Goal: Check status: Check status

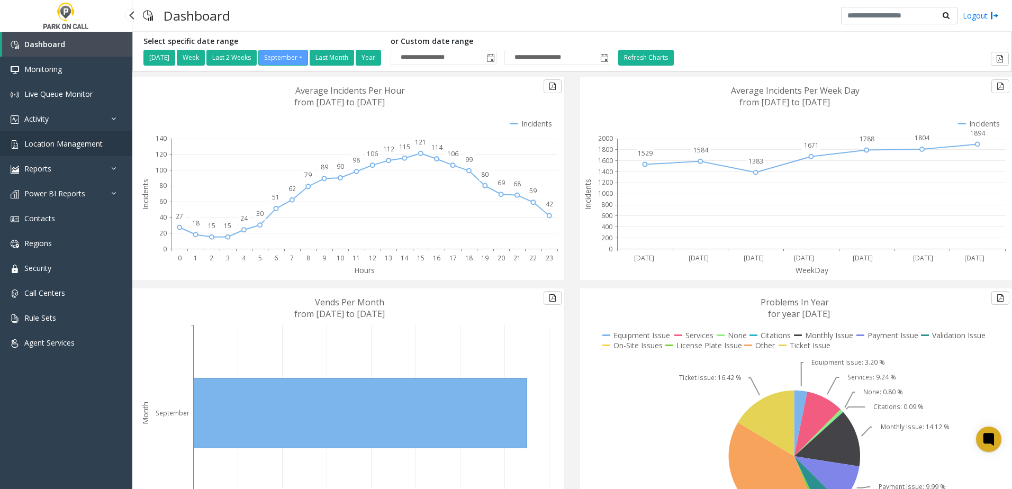
click at [69, 144] on span "Location Management" at bounding box center [63, 144] width 78 height 10
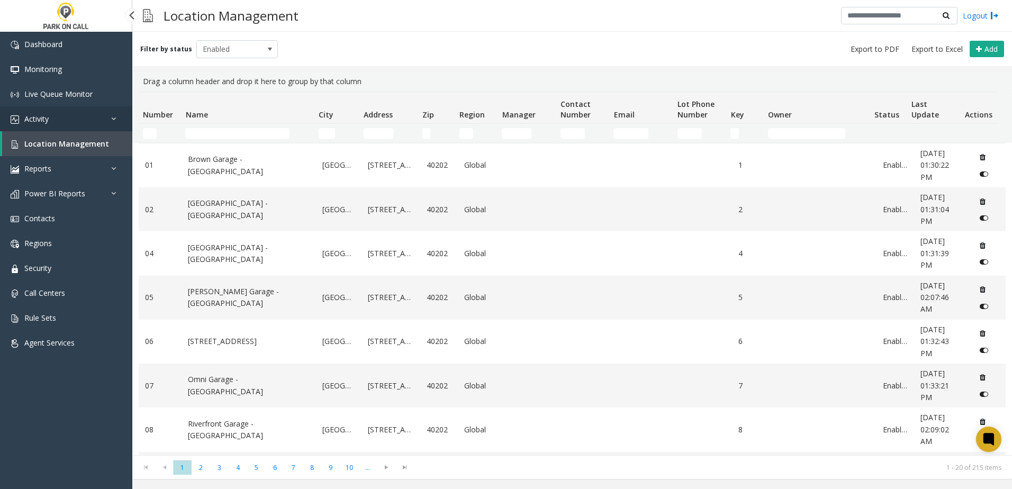
drag, startPoint x: 93, startPoint y: 123, endPoint x: 88, endPoint y: 127, distance: 6.0
click at [93, 123] on link "Activity" at bounding box center [66, 118] width 132 height 25
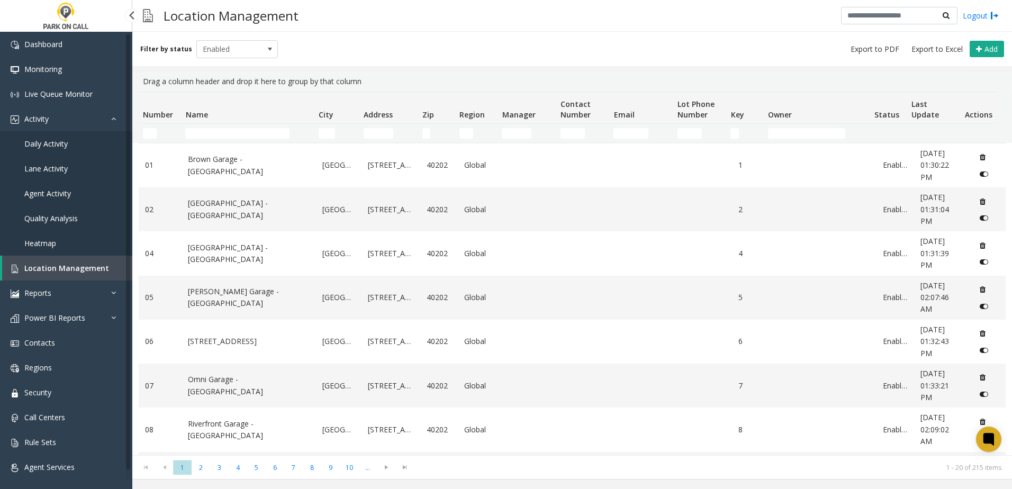
click at [77, 140] on link "Daily Activity" at bounding box center [66, 143] width 132 height 25
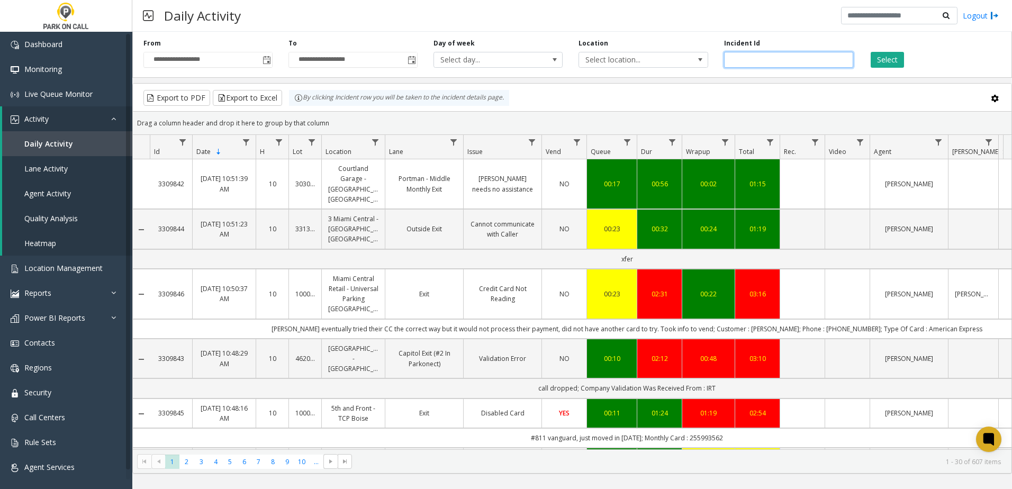
click at [797, 57] on input "number" at bounding box center [788, 60] width 129 height 16
paste input "*******"
type input "*******"
click at [884, 60] on button "Select" at bounding box center [887, 60] width 33 height 16
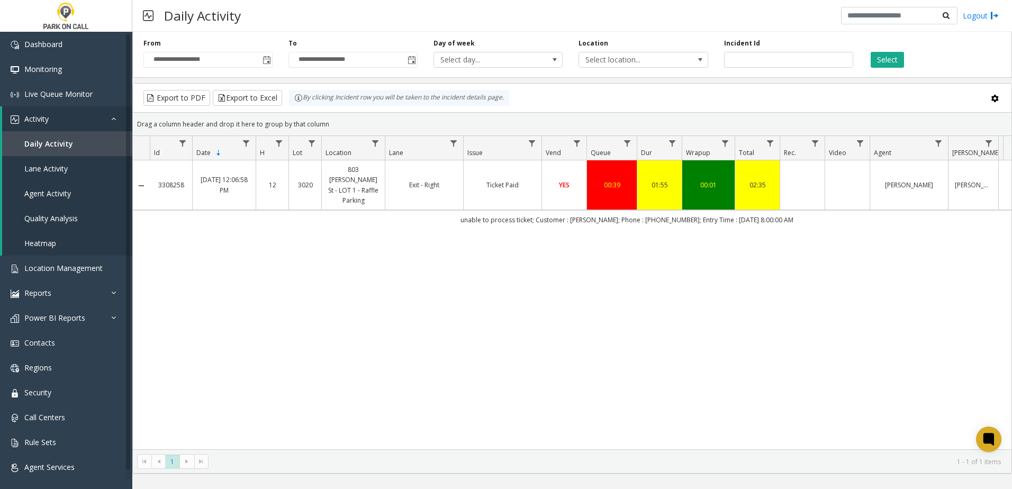
click at [597, 230] on div "3308258 [DATE] 12:06:58 PM 12 3020 [STREET_ADDRESS][PERSON_NAME] - [GEOGRAPHIC_…" at bounding box center [572, 304] width 879 height 289
click at [590, 212] on td "unable to process ticket; Customer : [PERSON_NAME]; Phone : [PHONE_NUMBER]; Ent…" at bounding box center [627, 219] width 955 height 19
drag, startPoint x: 187, startPoint y: 180, endPoint x: 156, endPoint y: 179, distance: 31.2
click at [156, 179] on td "3308258" at bounding box center [171, 185] width 42 height 50
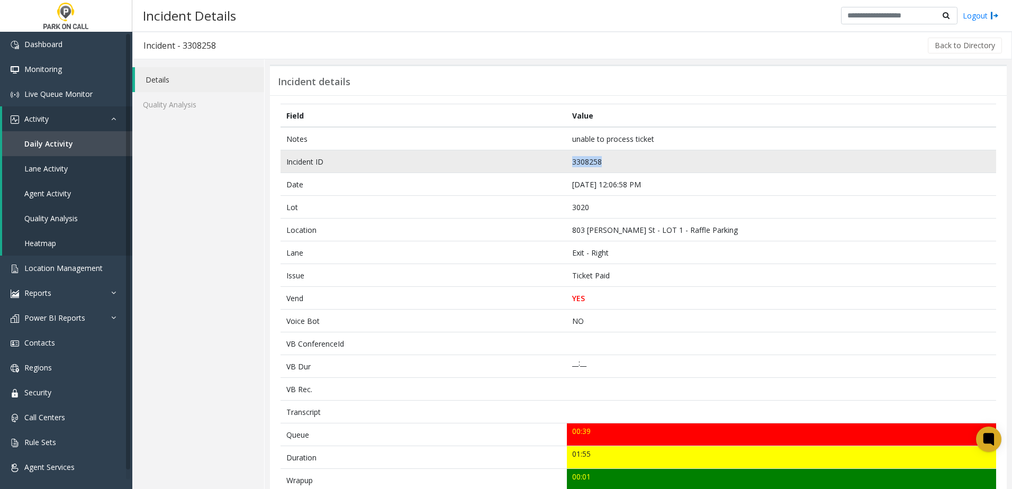
drag, startPoint x: 607, startPoint y: 160, endPoint x: 566, endPoint y: 162, distance: 41.3
click at [567, 162] on td "3308258" at bounding box center [781, 161] width 429 height 23
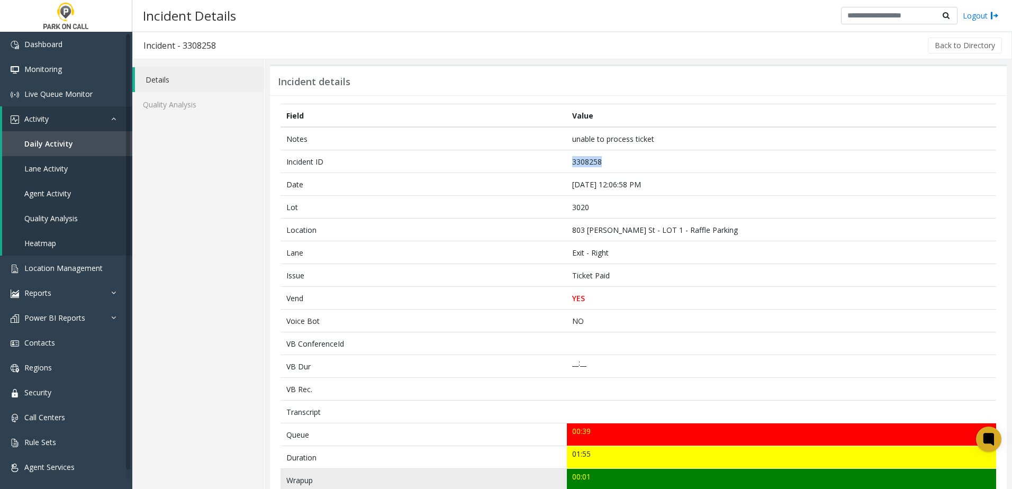
copy td "3308258"
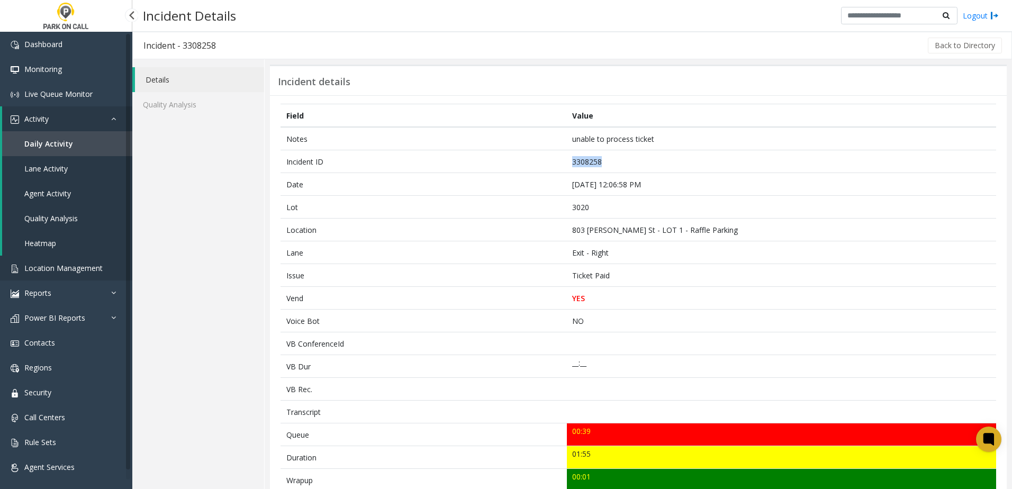
click at [52, 270] on span "Location Management" at bounding box center [63, 268] width 78 height 10
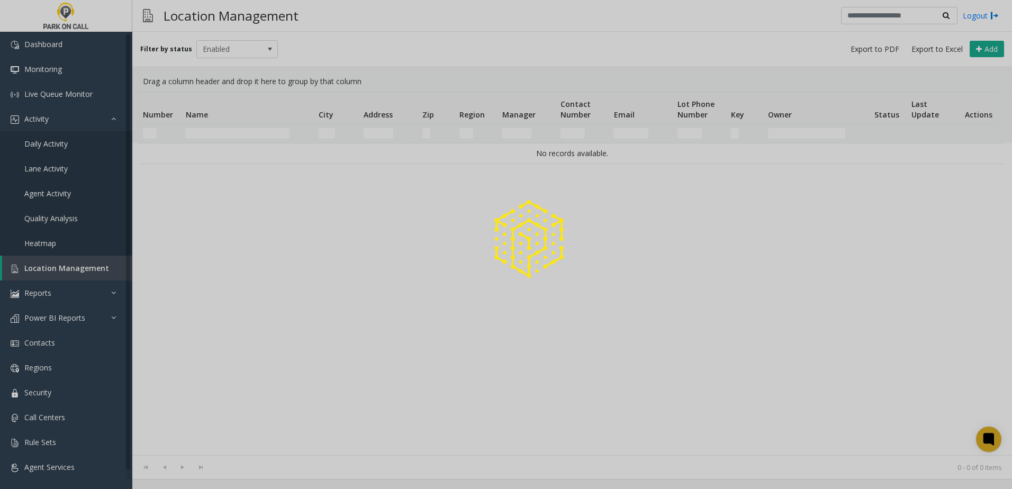
click at [218, 129] on div at bounding box center [506, 244] width 1012 height 489
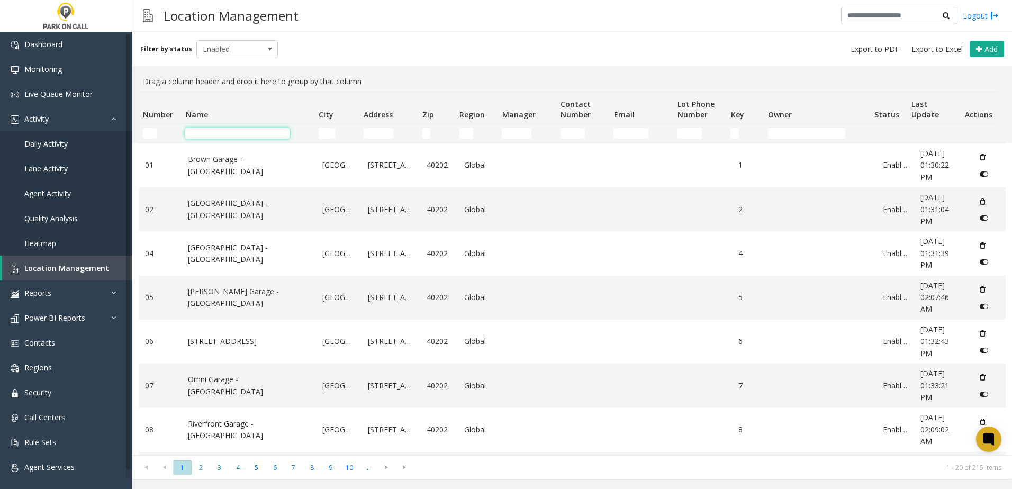
click at [213, 134] on input "Name Filter" at bounding box center [237, 133] width 104 height 11
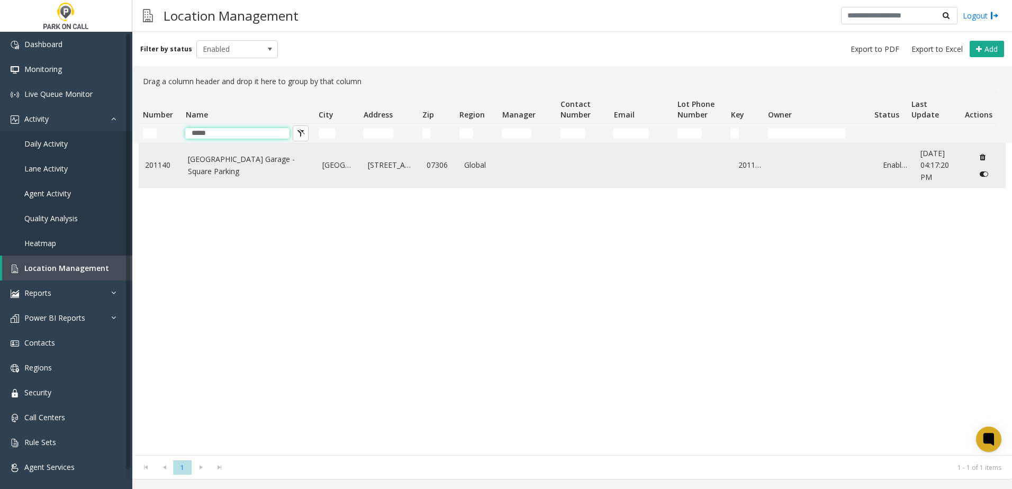
type input "*****"
click at [196, 166] on link "[GEOGRAPHIC_DATA] Garage - Square Parking" at bounding box center [249, 166] width 122 height 24
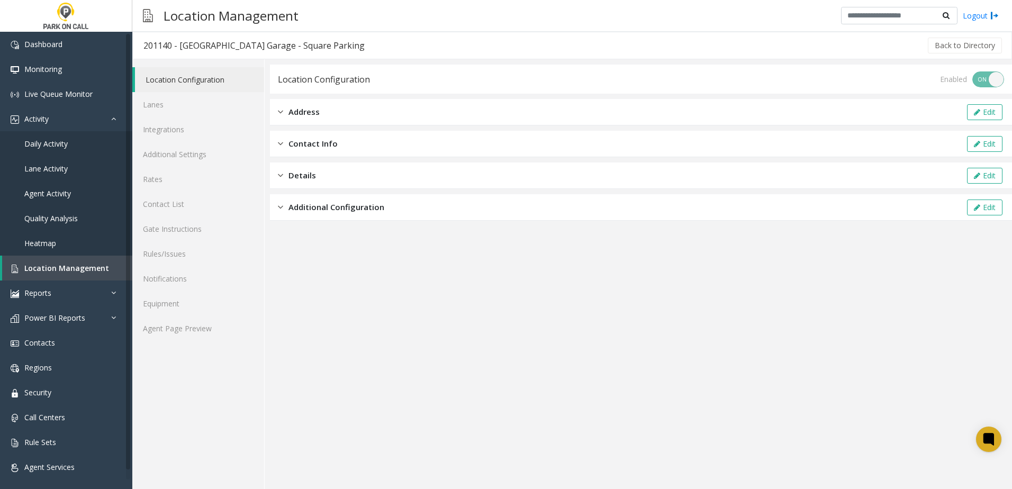
click at [309, 288] on app-location-configuration "Location Configuration Enabled ON OFF Address Edit Contact Info Edit Details Ed…" at bounding box center [641, 277] width 742 height 425
click at [187, 130] on link "Integrations" at bounding box center [198, 129] width 132 height 25
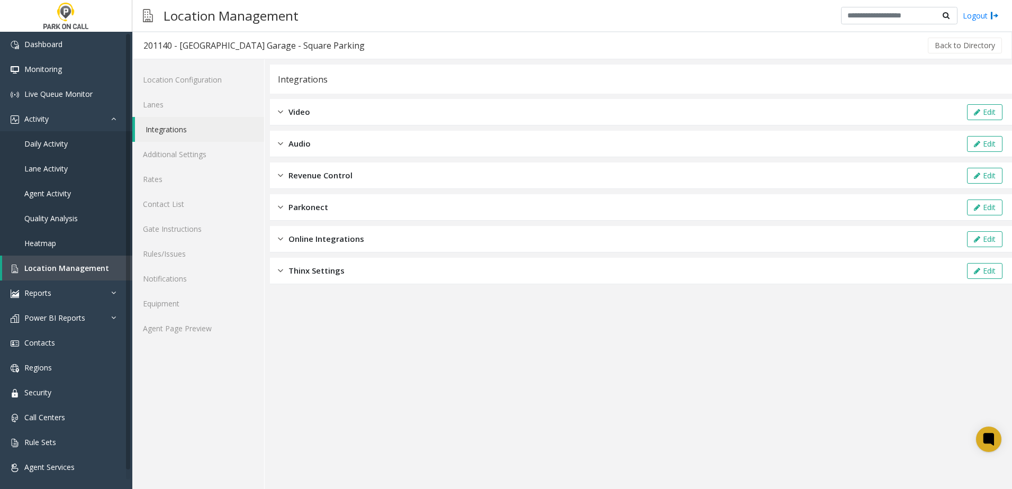
click at [312, 214] on div "Parkonect Edit" at bounding box center [641, 207] width 742 height 26
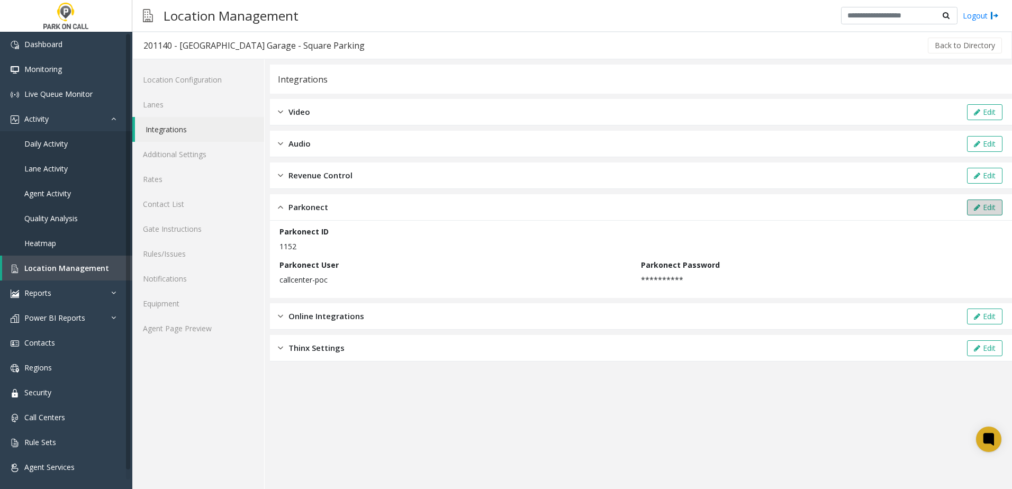
click at [988, 204] on button "Edit" at bounding box center [984, 208] width 35 height 16
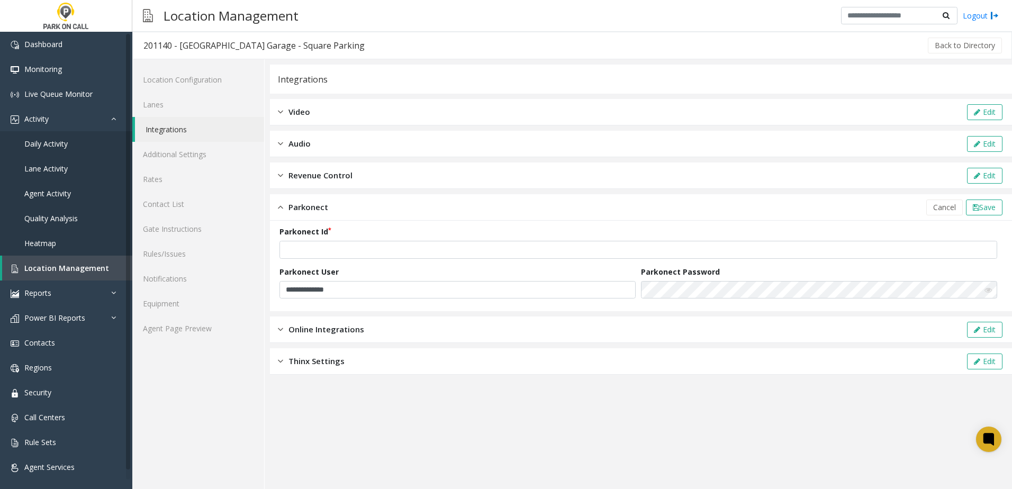
drag, startPoint x: 405, startPoint y: 435, endPoint x: 440, endPoint y: 416, distance: 39.8
click at [405, 435] on app-integration "**********" at bounding box center [641, 277] width 742 height 425
click at [686, 301] on form "**********" at bounding box center [641, 266] width 723 height 80
click at [989, 290] on icon at bounding box center [988, 289] width 7 height 7
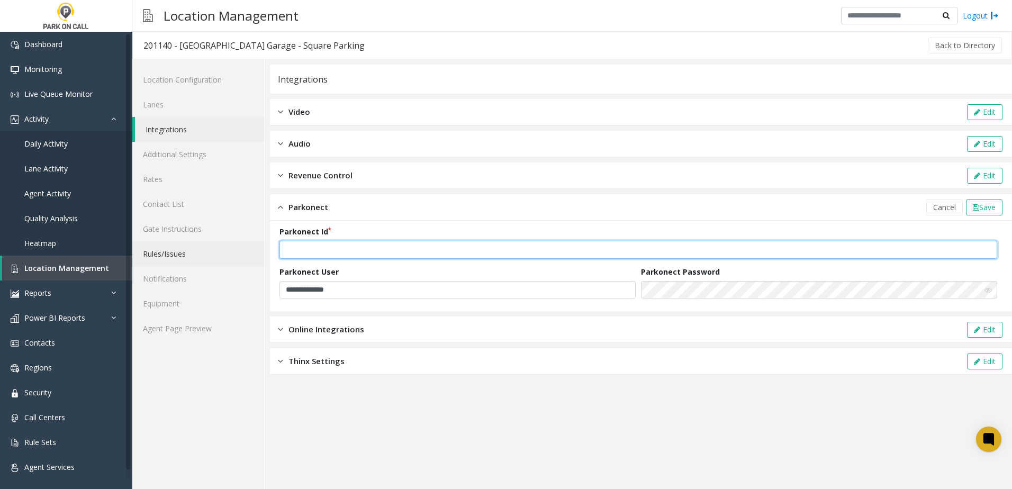
drag, startPoint x: 308, startPoint y: 249, endPoint x: 256, endPoint y: 248, distance: 52.4
click at [239, 249] on div "**********" at bounding box center [572, 274] width 880 height 430
click at [334, 250] on input "****" at bounding box center [639, 250] width 718 height 18
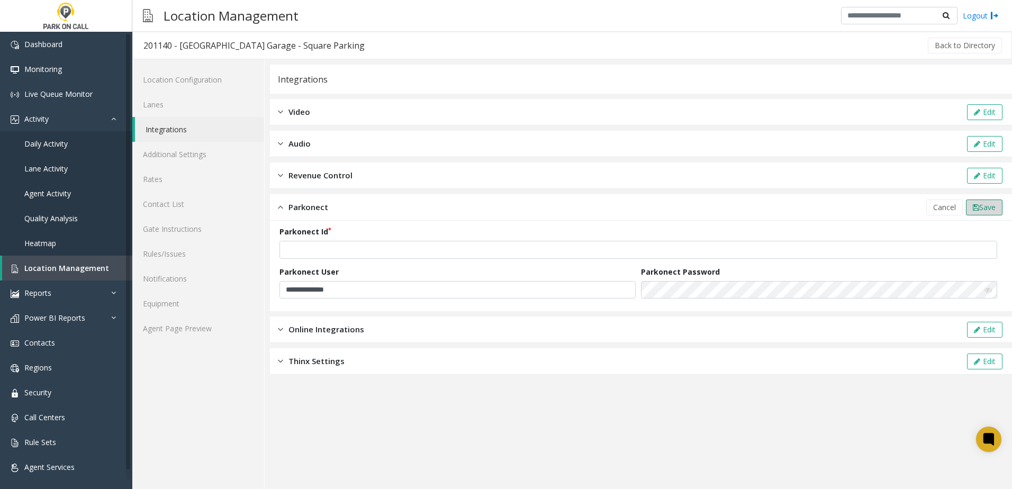
click at [985, 205] on span "Save" at bounding box center [988, 207] width 16 height 10
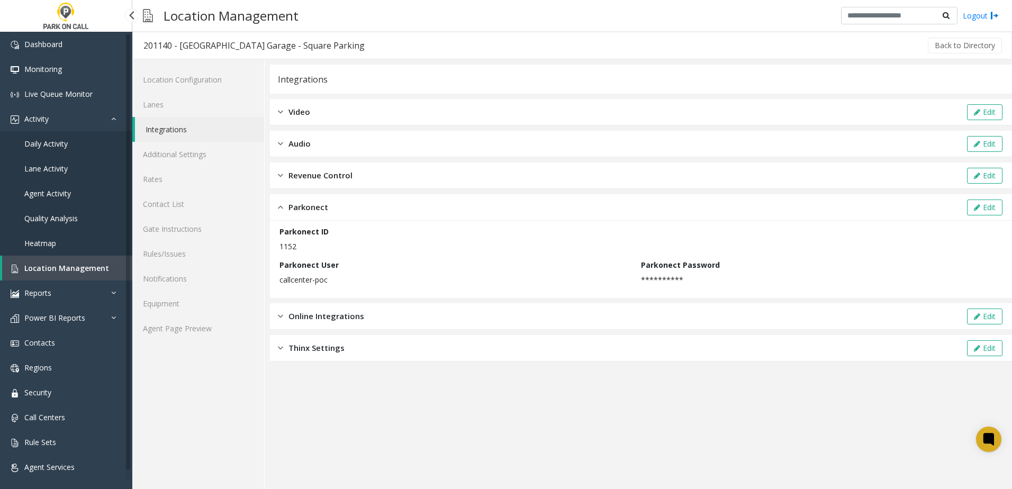
click at [71, 152] on link "Daily Activity" at bounding box center [66, 143] width 132 height 25
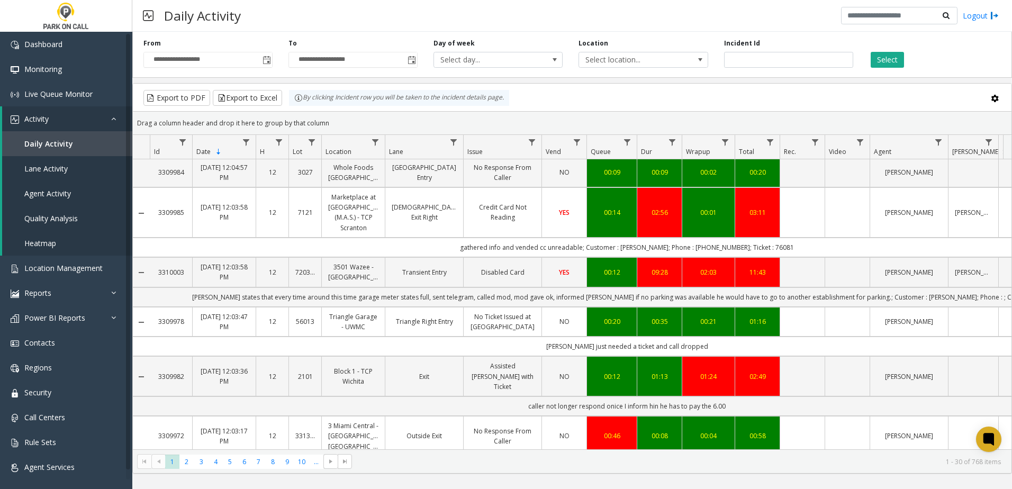
scroll to position [1281, 0]
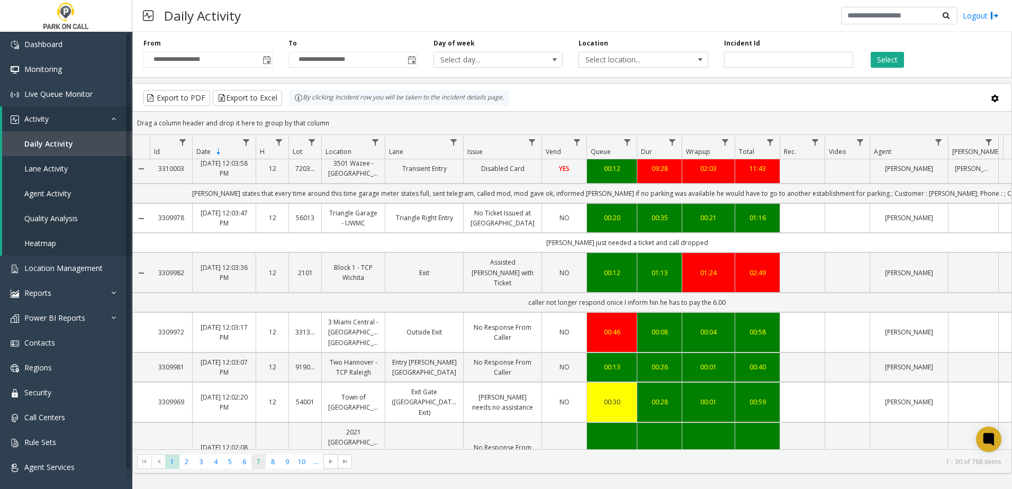
click at [260, 456] on span "7" at bounding box center [259, 462] width 14 height 14
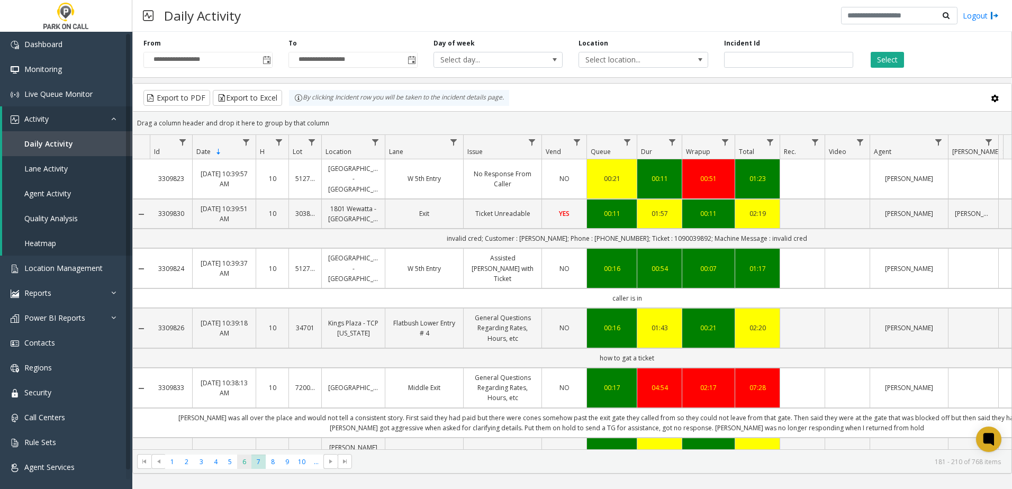
click at [244, 462] on span "6" at bounding box center [244, 462] width 14 height 14
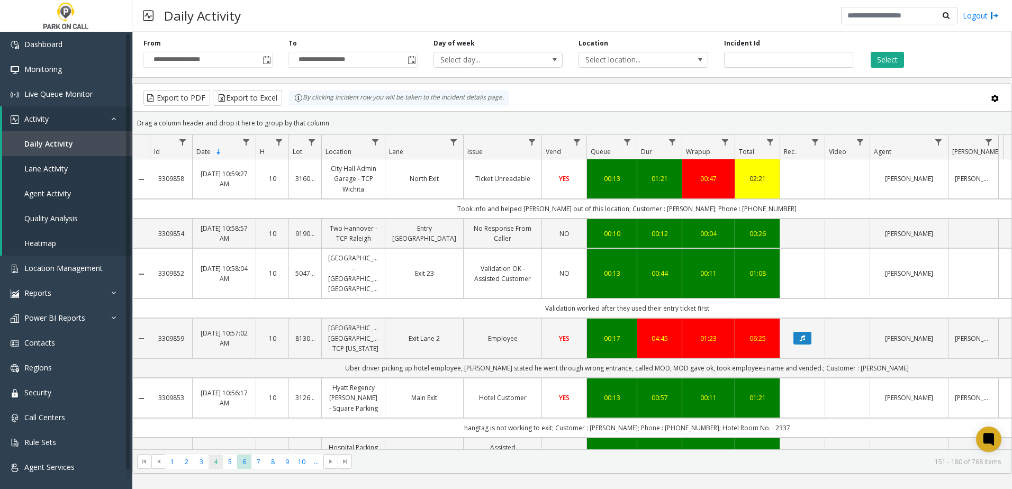
click at [218, 468] on span "4" at bounding box center [216, 462] width 14 height 14
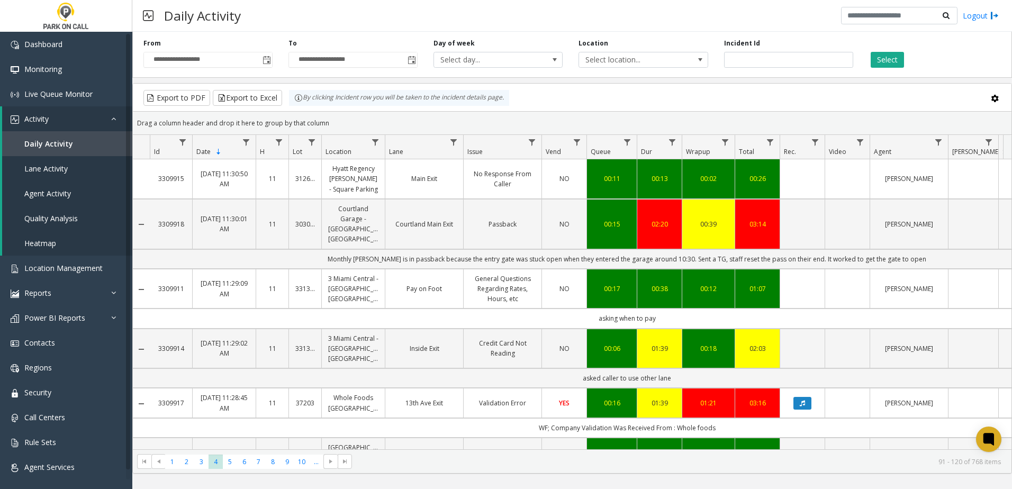
click at [213, 470] on kendo-pager "* * * * * * * * * ** *** 1 2 3 4 5 6 7 8 9 10 ... 91 - 120 of 768 items" at bounding box center [572, 462] width 879 height 24
click at [204, 471] on kendo-pager "* * * * * * * * * ** *** 1 2 3 4 5 6 7 8 9 10 ... 91 - 120 of 768 items" at bounding box center [572, 462] width 879 height 24
click at [203, 464] on span "3" at bounding box center [201, 462] width 14 height 14
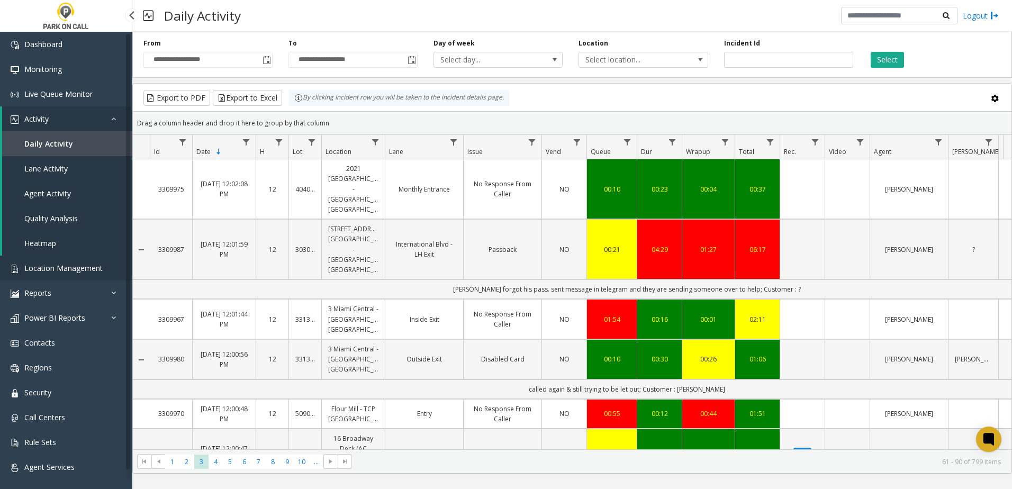
click at [83, 265] on span "Location Management" at bounding box center [63, 268] width 78 height 10
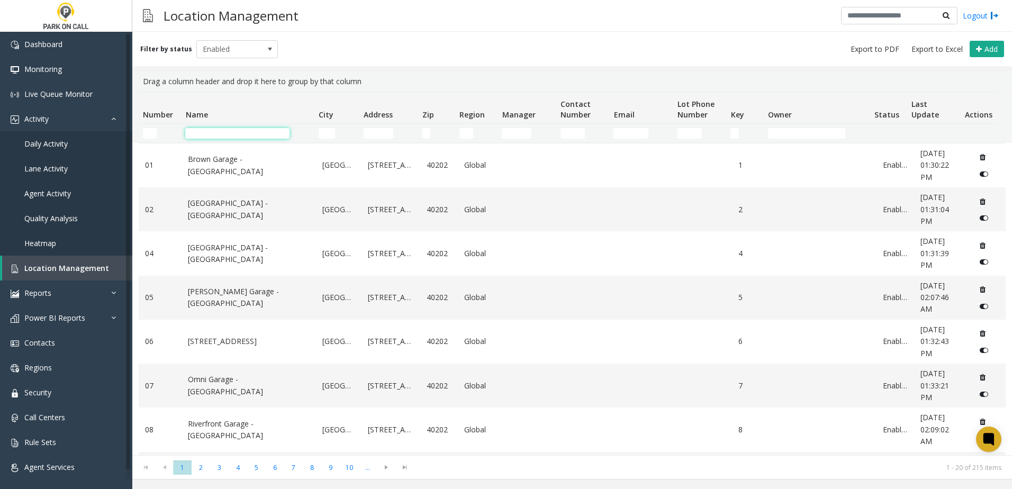
click at [214, 131] on input "Name Filter" at bounding box center [237, 133] width 104 height 11
type input "*"
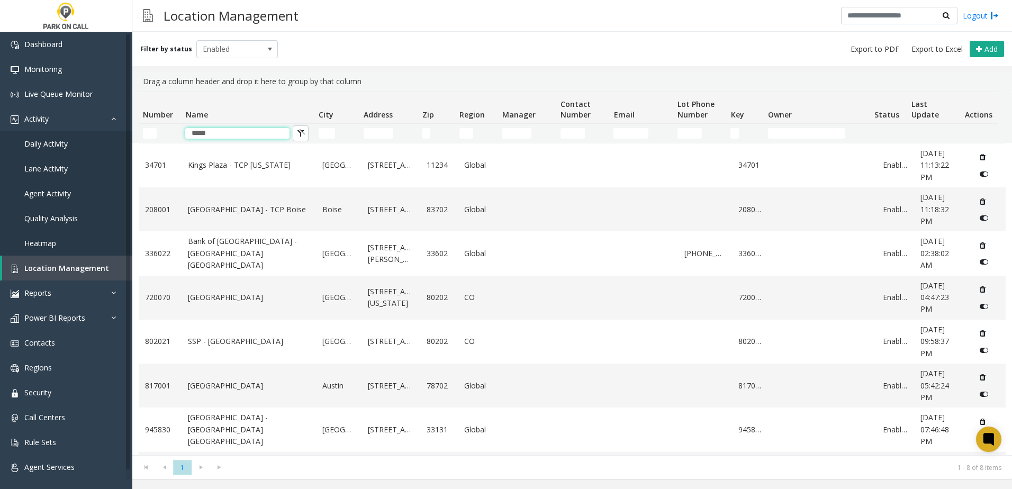
type input "*****"
click at [437, 55] on div "Filter by status Enabled Add" at bounding box center [572, 49] width 880 height 34
click at [251, 389] on link "[GEOGRAPHIC_DATA]" at bounding box center [249, 386] width 122 height 12
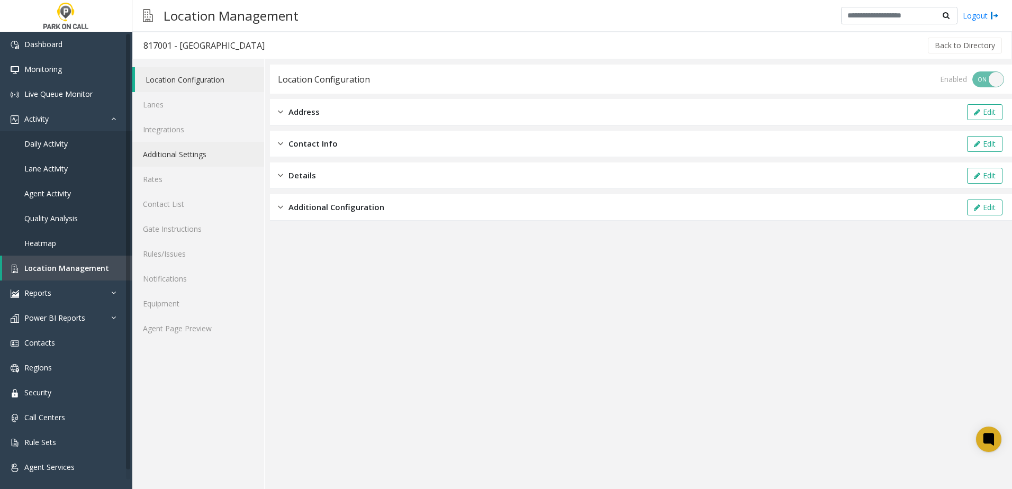
click at [180, 152] on link "Additional Settings" at bounding box center [198, 154] width 132 height 25
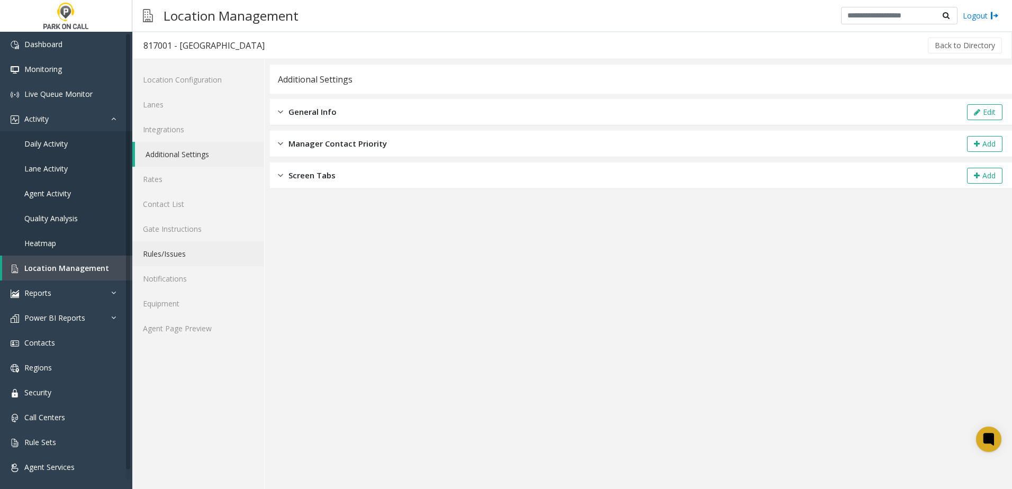
click at [182, 256] on link "Rules/Issues" at bounding box center [198, 253] width 132 height 25
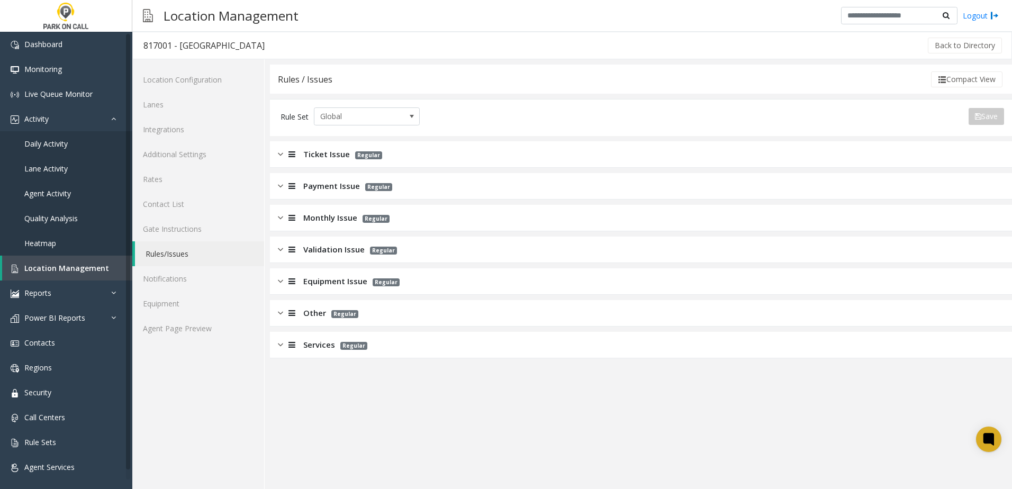
click at [338, 249] on span "Validation Issue" at bounding box center [333, 250] width 61 height 12
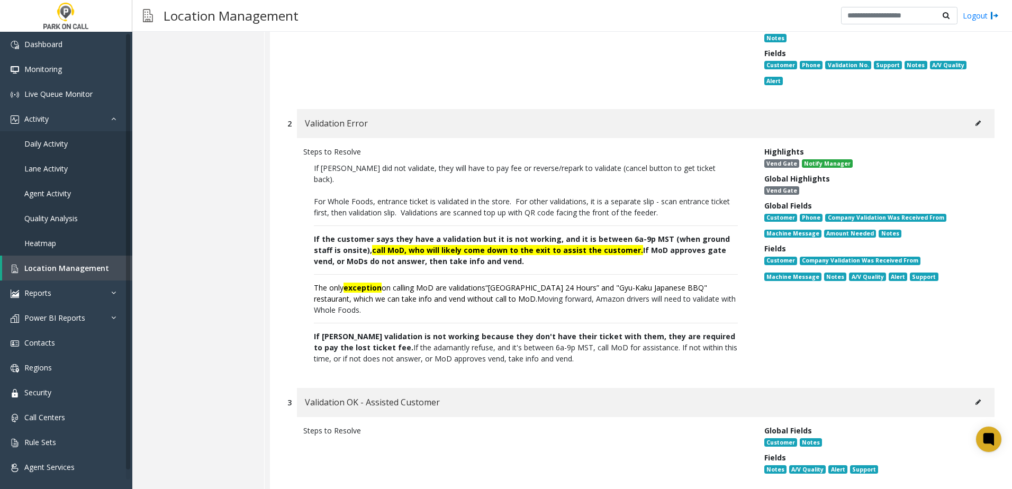
scroll to position [371, 0]
click at [426, 196] on p "For Whole Foods, entrance ticket is validated in the store. For other validatio…" at bounding box center [526, 207] width 424 height 22
click at [451, 171] on span "If [PERSON_NAME] did not validate, they will have to pay fee or reverse/repark …" at bounding box center [515, 174] width 402 height 21
click at [446, 171] on span "If [PERSON_NAME] did not validate, they will have to pay fee or reverse/repark …" at bounding box center [515, 174] width 402 height 21
click at [489, 197] on p "For Whole Foods, entrance ticket is validated in the store. For other validatio…" at bounding box center [526, 207] width 424 height 22
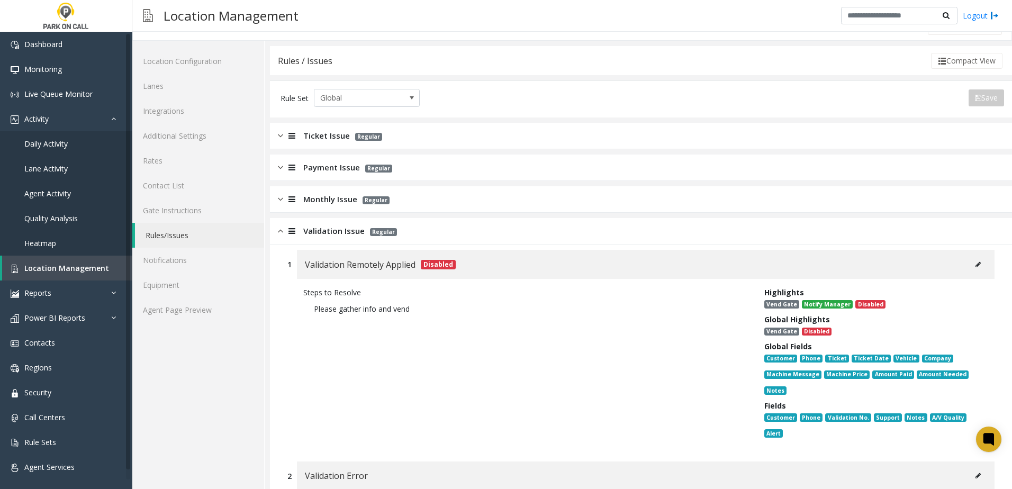
scroll to position [0, 0]
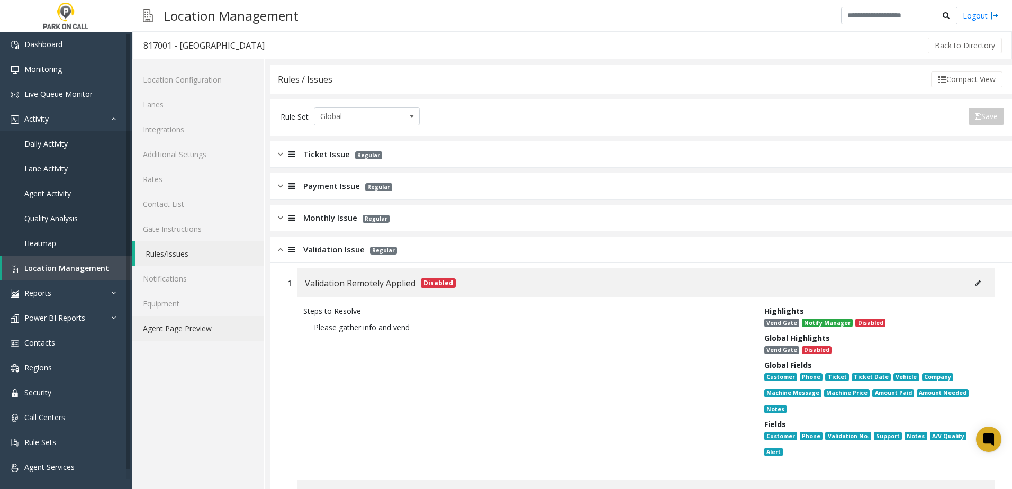
click at [200, 327] on link "Agent Page Preview" at bounding box center [198, 328] width 132 height 25
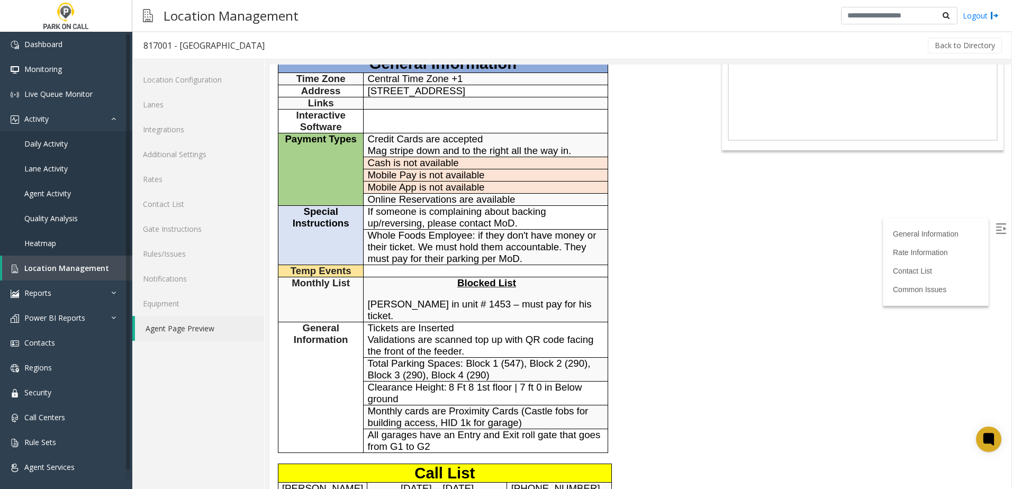
scroll to position [106, 0]
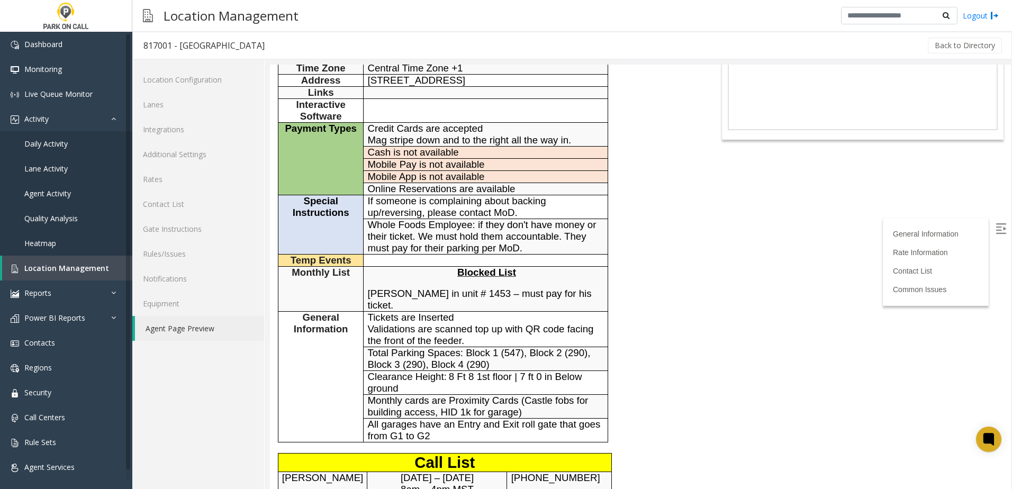
click at [629, 201] on div "General Information Revenue Control Manufacturer: [PERSON_NAME] General Informa…" at bounding box center [486, 447] width 433 height 901
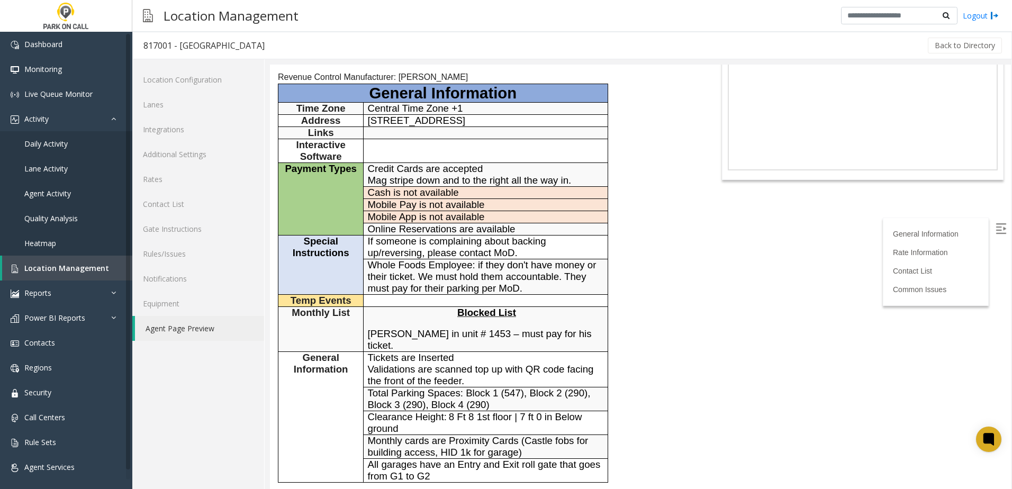
scroll to position [0, 0]
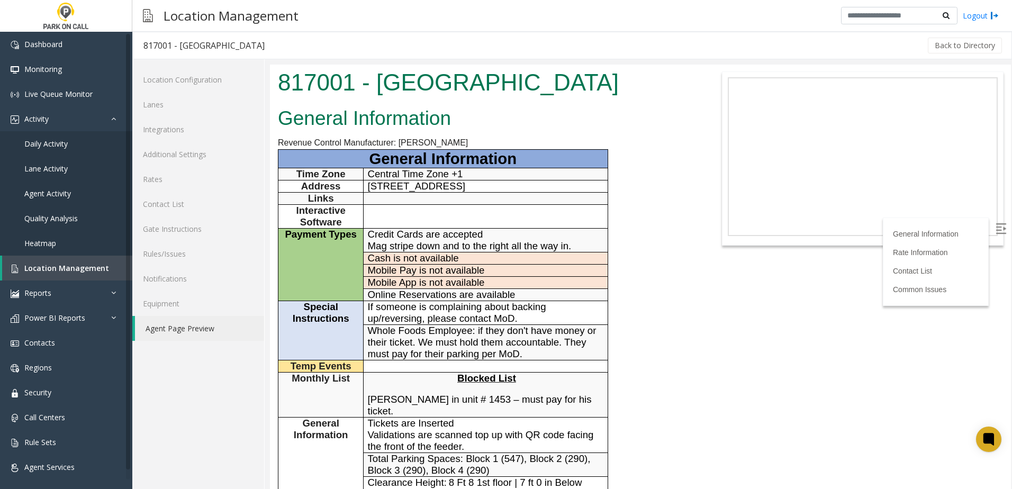
click at [74, 145] on link "Daily Activity" at bounding box center [66, 143] width 132 height 25
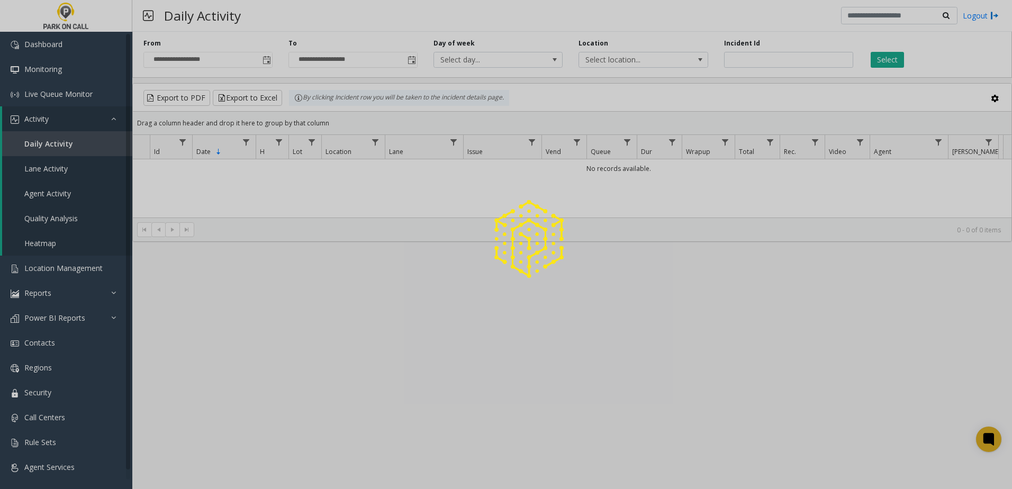
click at [50, 195] on span "Agent Activity" at bounding box center [47, 194] width 47 height 10
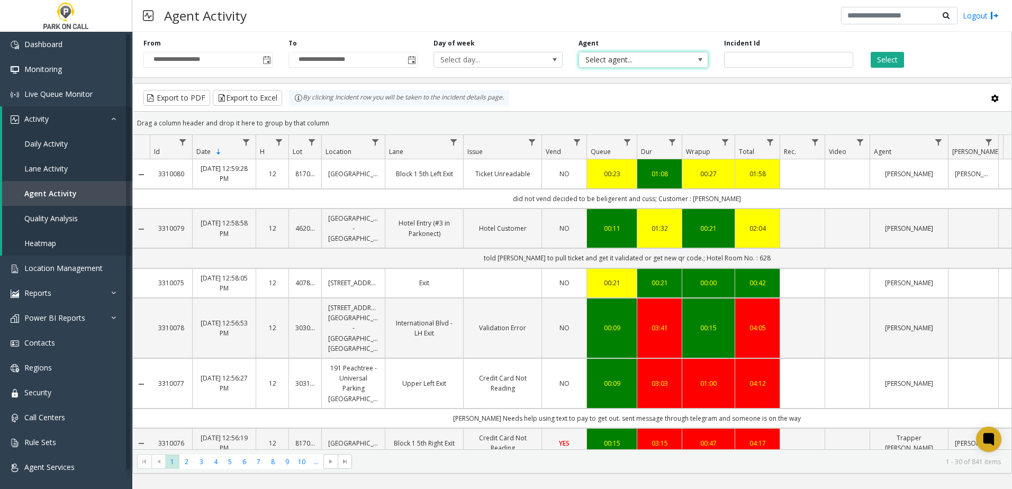
click at [604, 60] on span "Select agent..." at bounding box center [630, 59] width 103 height 15
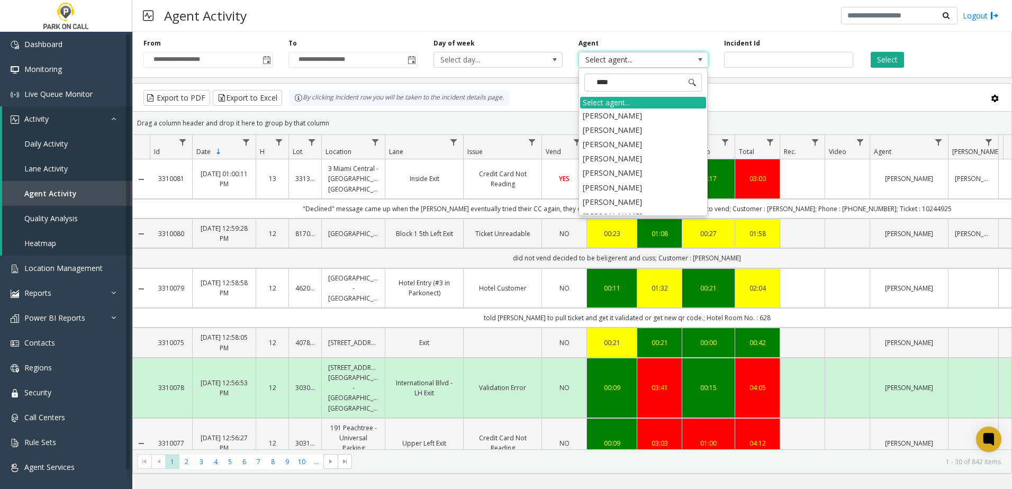
type input "*****"
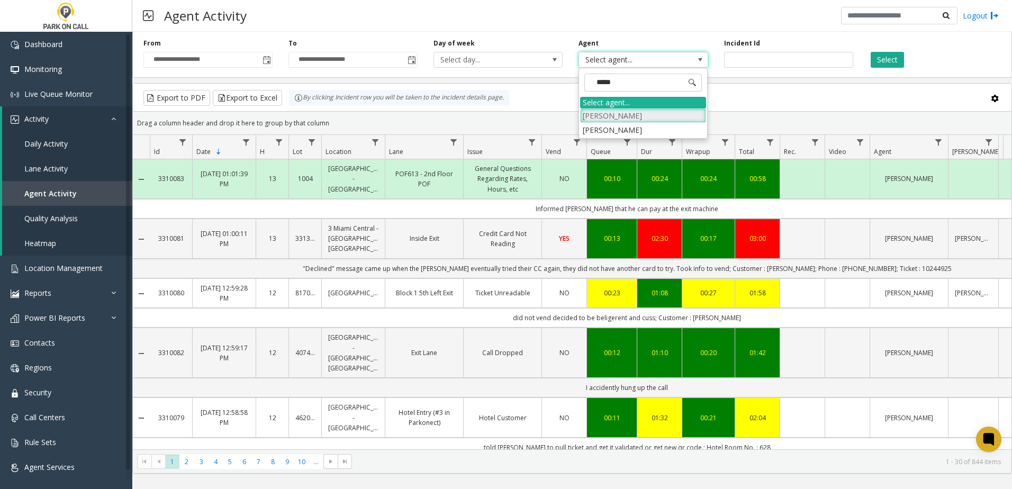
click at [618, 116] on li "[PERSON_NAME]" at bounding box center [643, 116] width 126 height 14
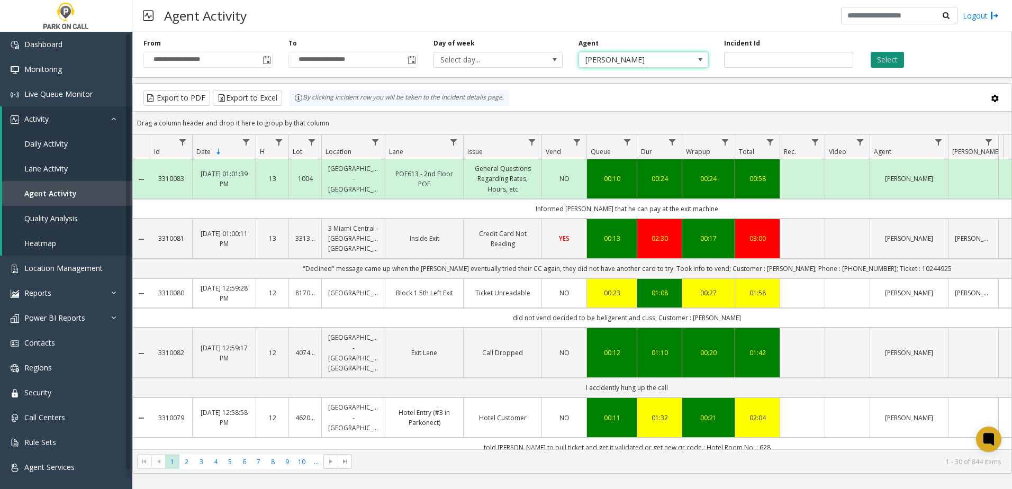
click at [894, 56] on button "Select" at bounding box center [887, 60] width 33 height 16
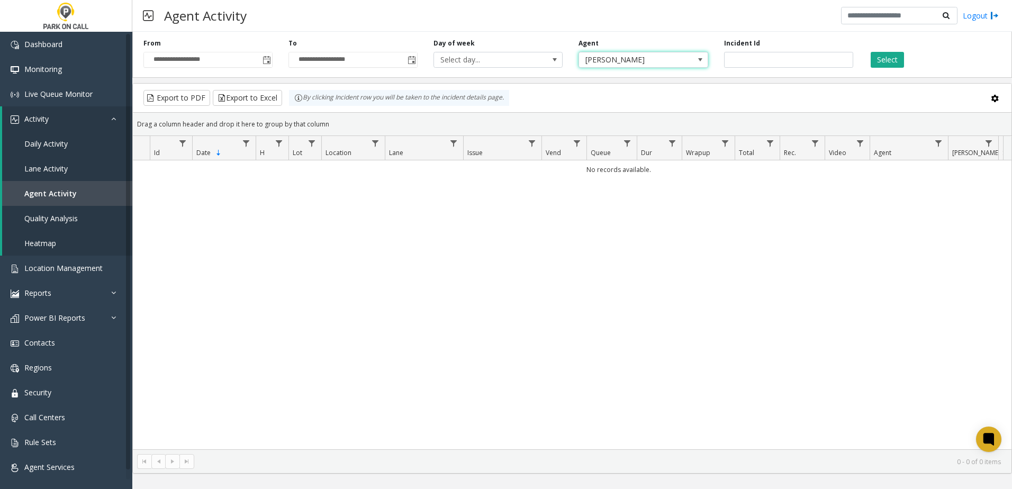
click at [697, 62] on span at bounding box center [700, 60] width 8 height 8
type input "*****"
click at [631, 129] on li "[PERSON_NAME]" at bounding box center [643, 133] width 126 height 14
click at [887, 59] on button "Select" at bounding box center [887, 60] width 33 height 16
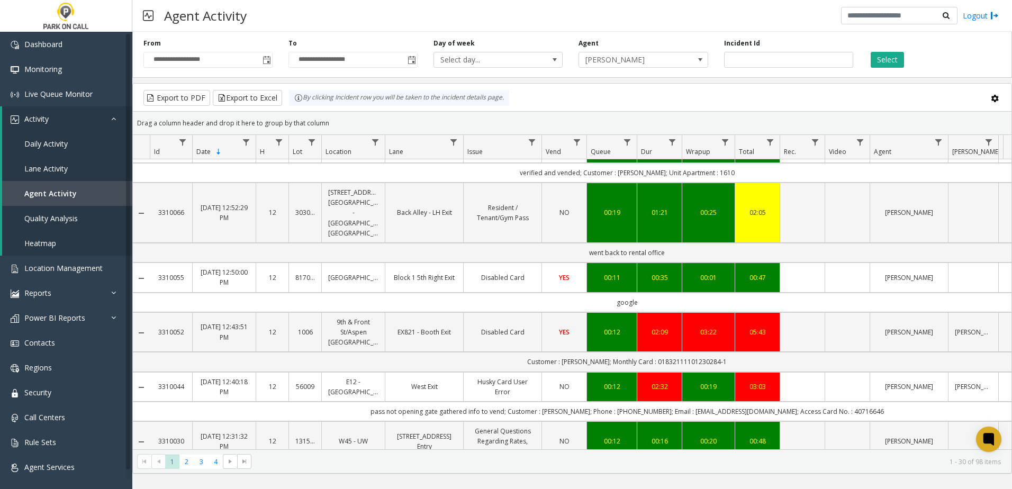
scroll to position [53, 0]
